Goal: Use online tool/utility: Utilize a website feature to perform a specific function

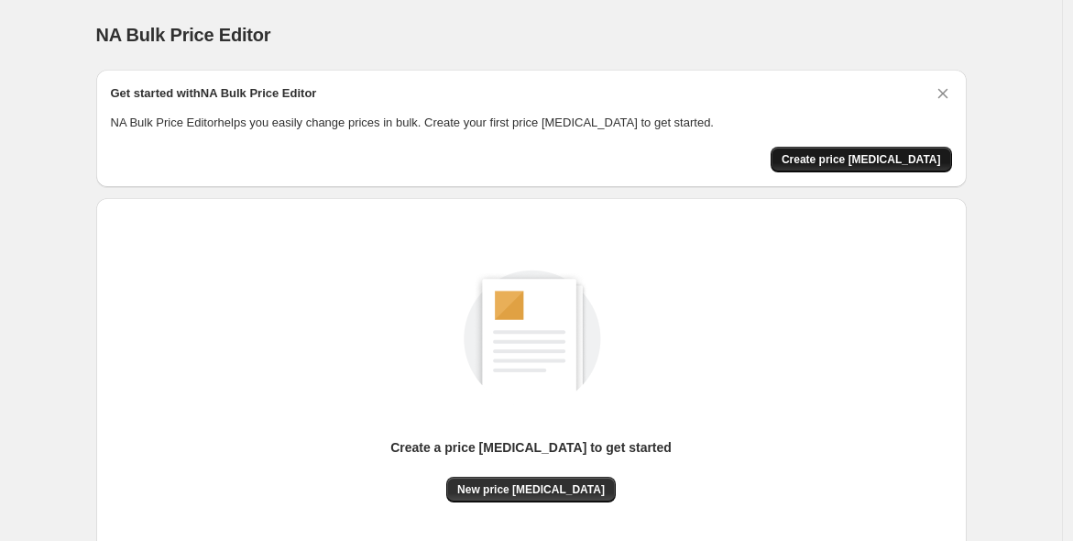
click at [935, 155] on span "Create price [MEDICAL_DATA]" at bounding box center [861, 159] width 159 height 15
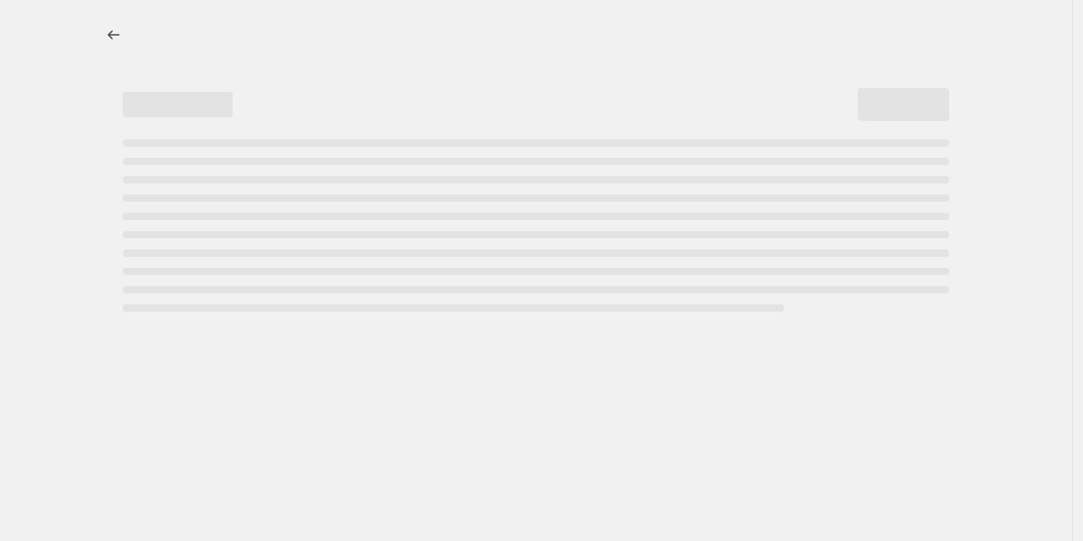
select select "percentage"
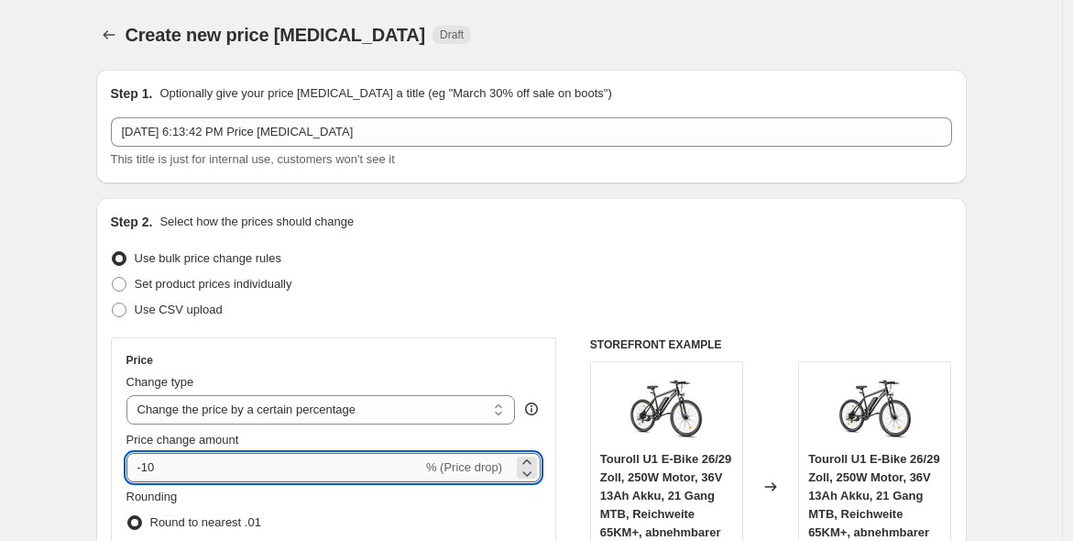
click at [285, 474] on input "-10" at bounding box center [274, 467] width 296 height 29
type input "-1"
type input "-25"
click at [476, 304] on div "Use CSV upload" at bounding box center [531, 310] width 841 height 26
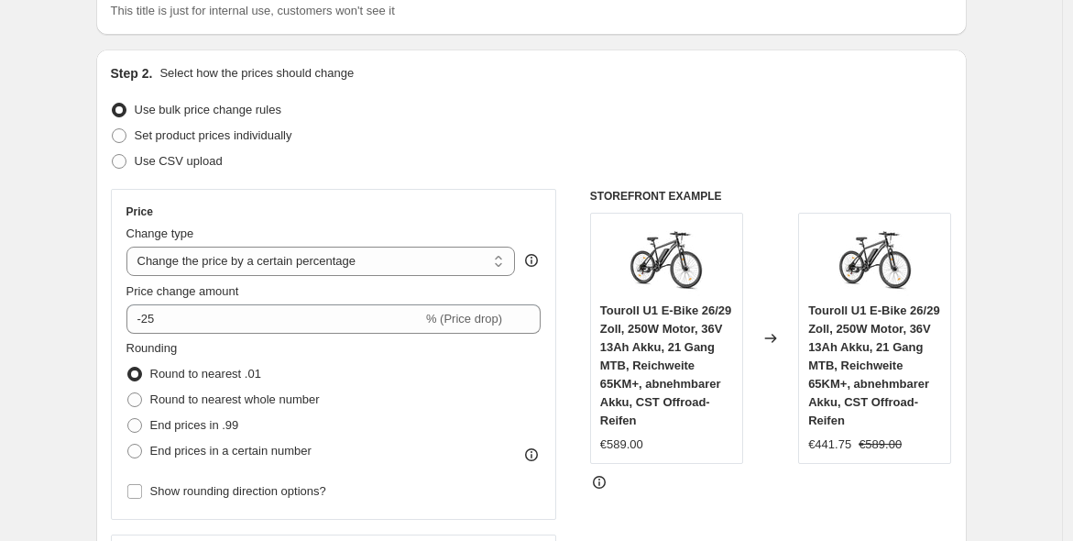
scroll to position [170, 0]
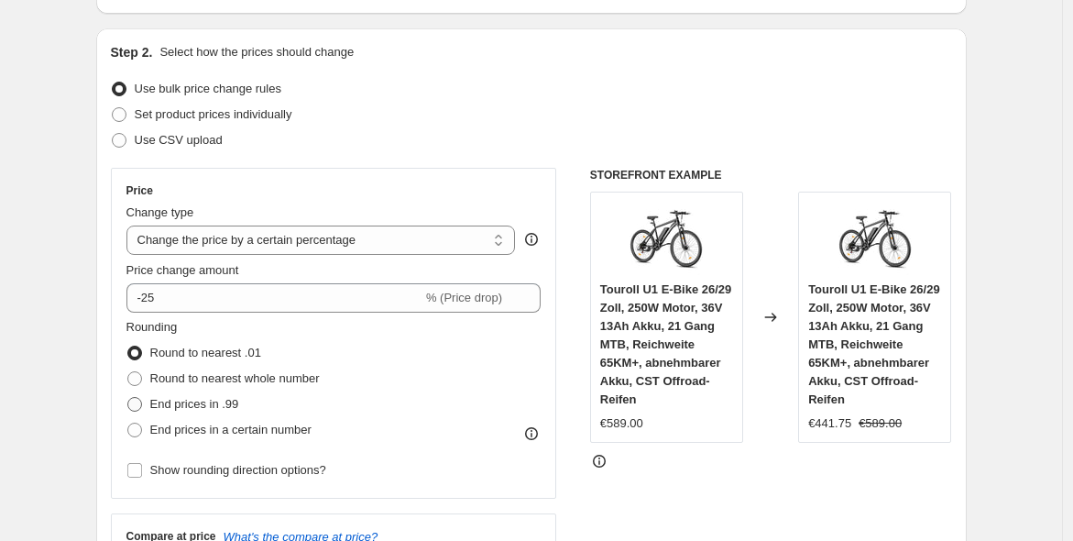
click at [222, 408] on span "End prices in .99" at bounding box center [194, 404] width 89 height 14
click at [128, 398] on input "End prices in .99" at bounding box center [127, 397] width 1 height 1
radio input "true"
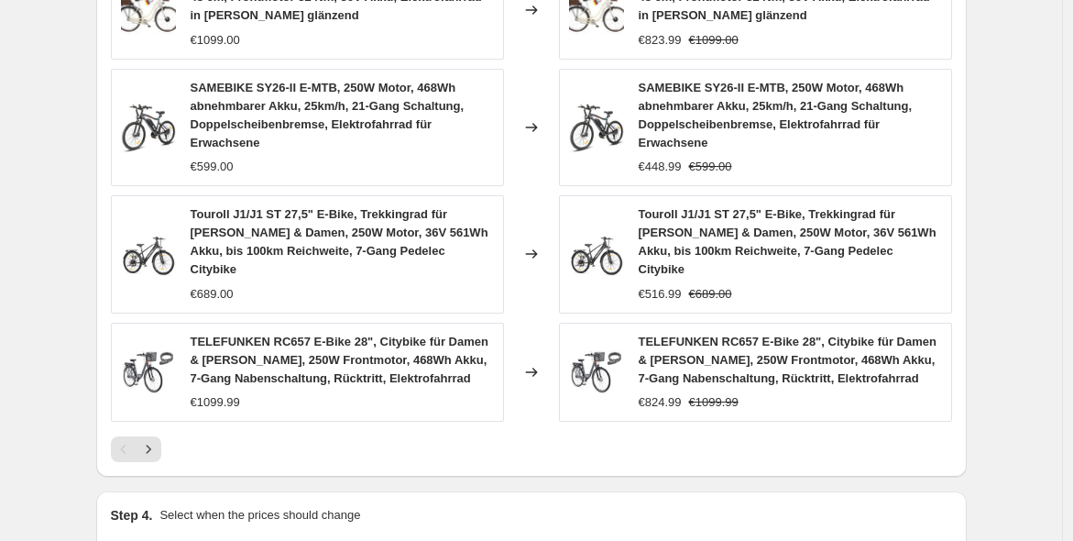
scroll to position [1357, 0]
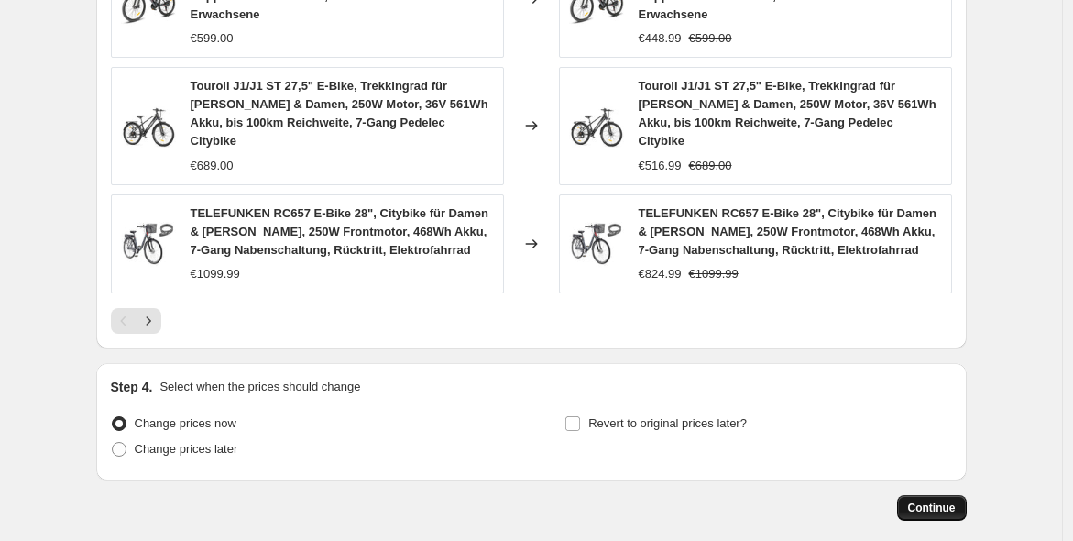
click at [956, 495] on button "Continue" at bounding box center [932, 508] width 70 height 26
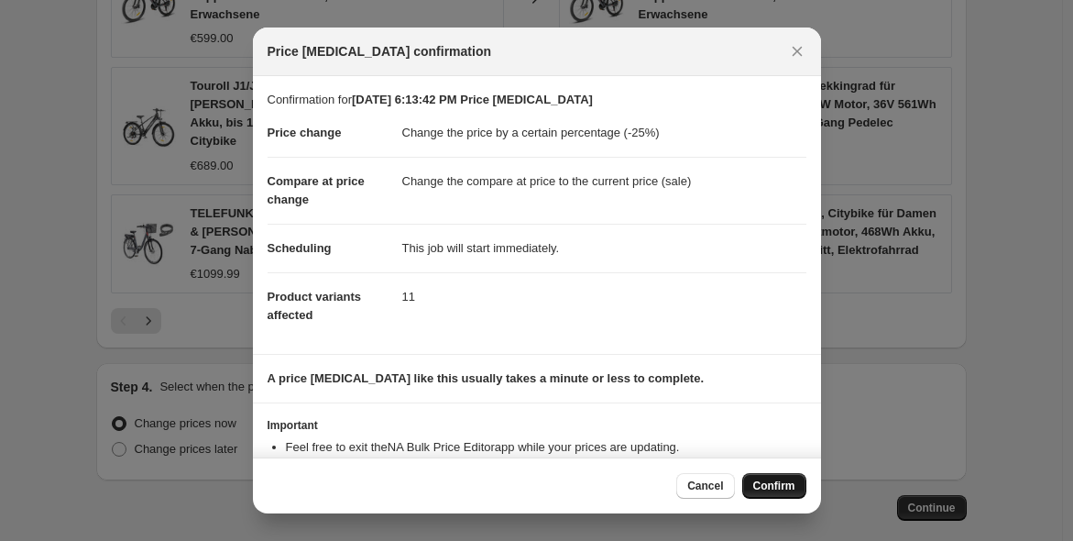
click at [759, 487] on span "Confirm" at bounding box center [774, 485] width 42 height 15
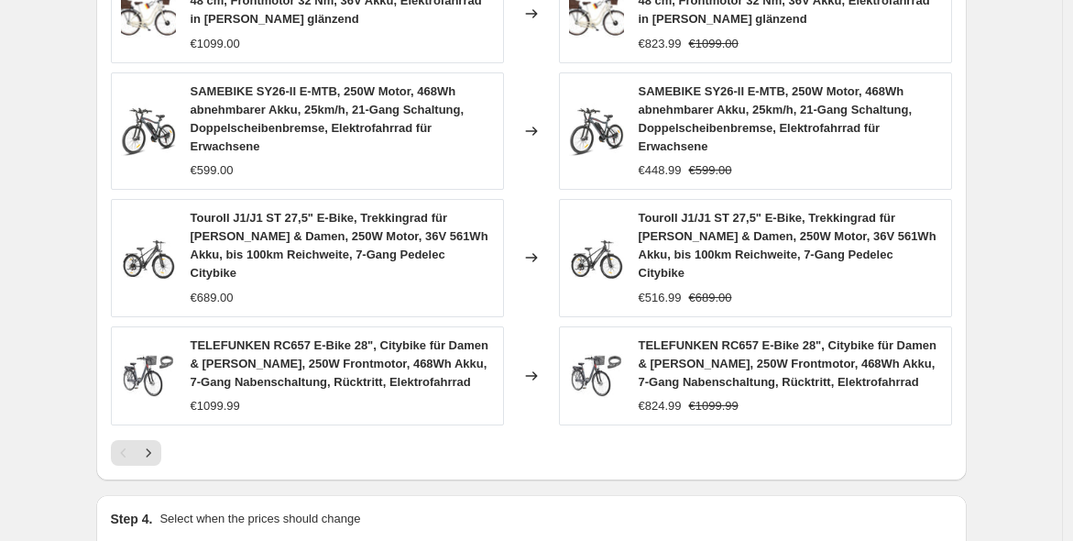
select select "percentage"
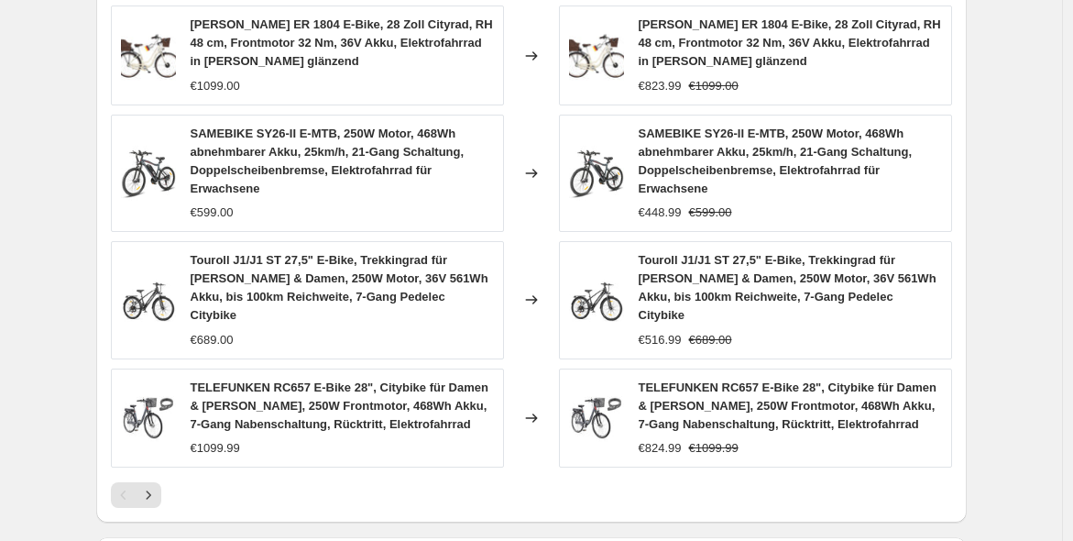
scroll to position [0, 0]
